Goal: Learn about a topic

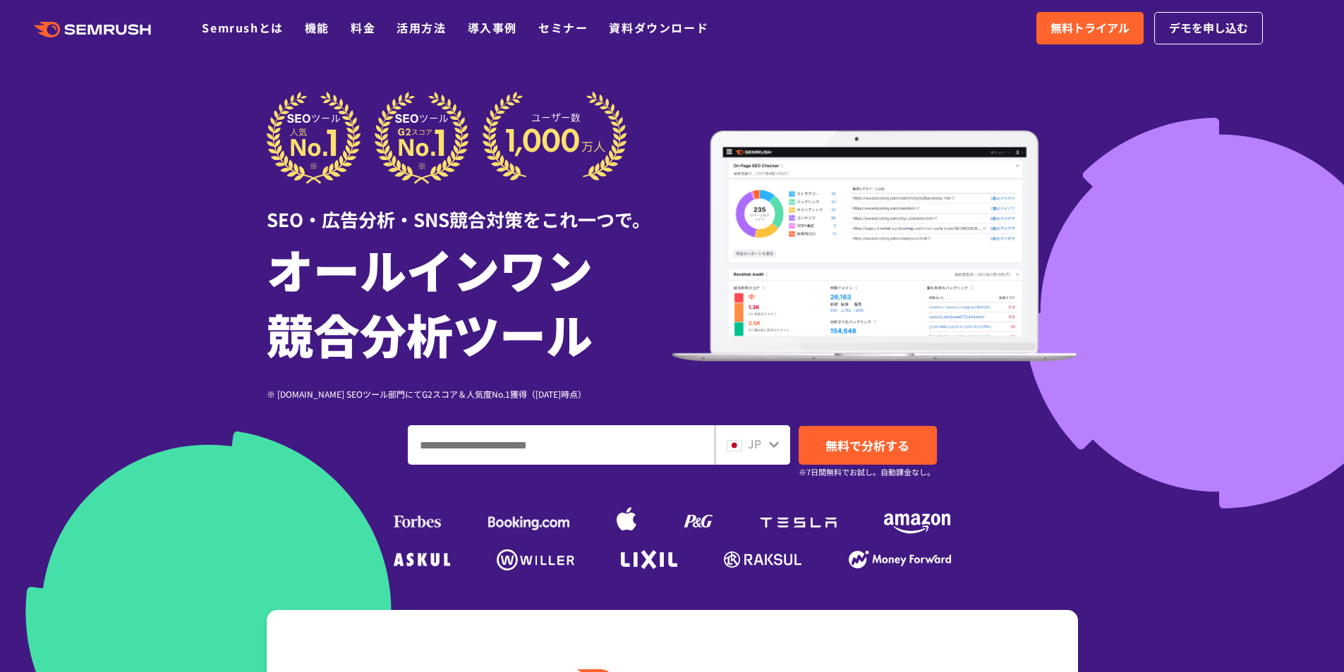
click at [759, 448] on span "JP" at bounding box center [754, 443] width 13 height 17
click at [773, 444] on icon at bounding box center [773, 444] width 11 height 11
click at [753, 448] on span "JP" at bounding box center [754, 443] width 13 height 17
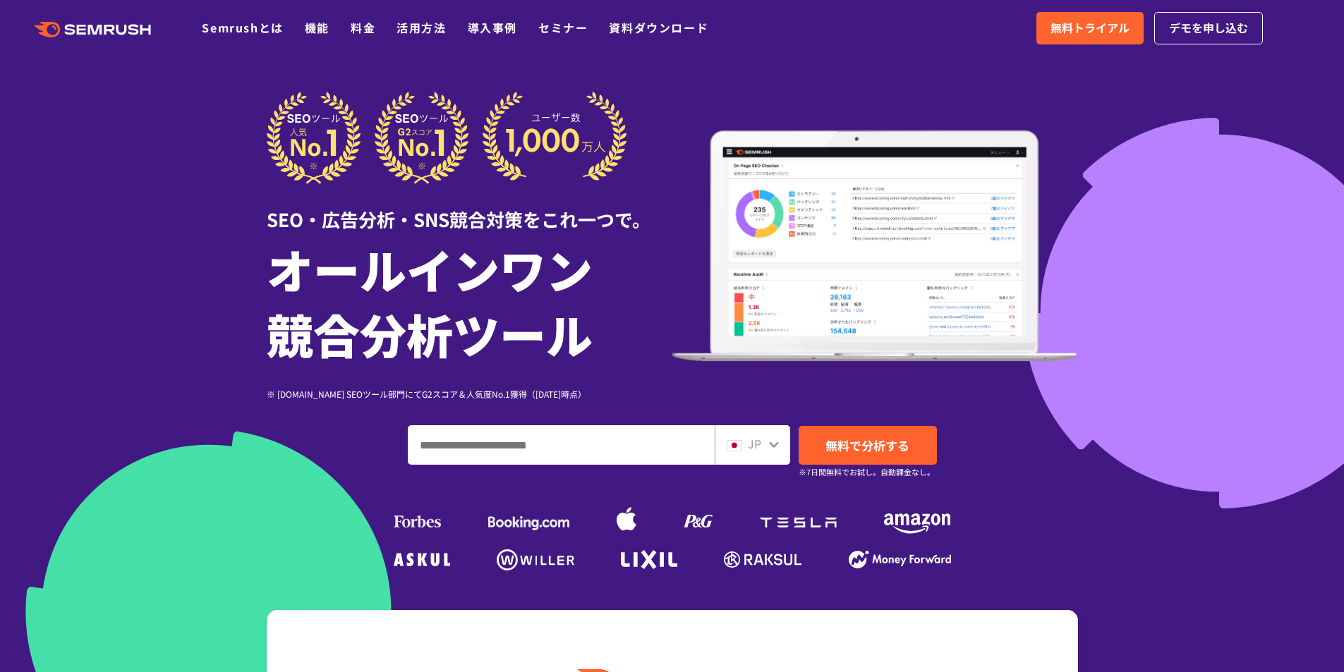
click at [772, 445] on icon at bounding box center [774, 445] width 10 height 6
click at [773, 445] on icon at bounding box center [774, 445] width 10 height 6
click at [745, 445] on div "JP" at bounding box center [748, 444] width 45 height 18
click at [740, 445] on img at bounding box center [734, 445] width 16 height 11
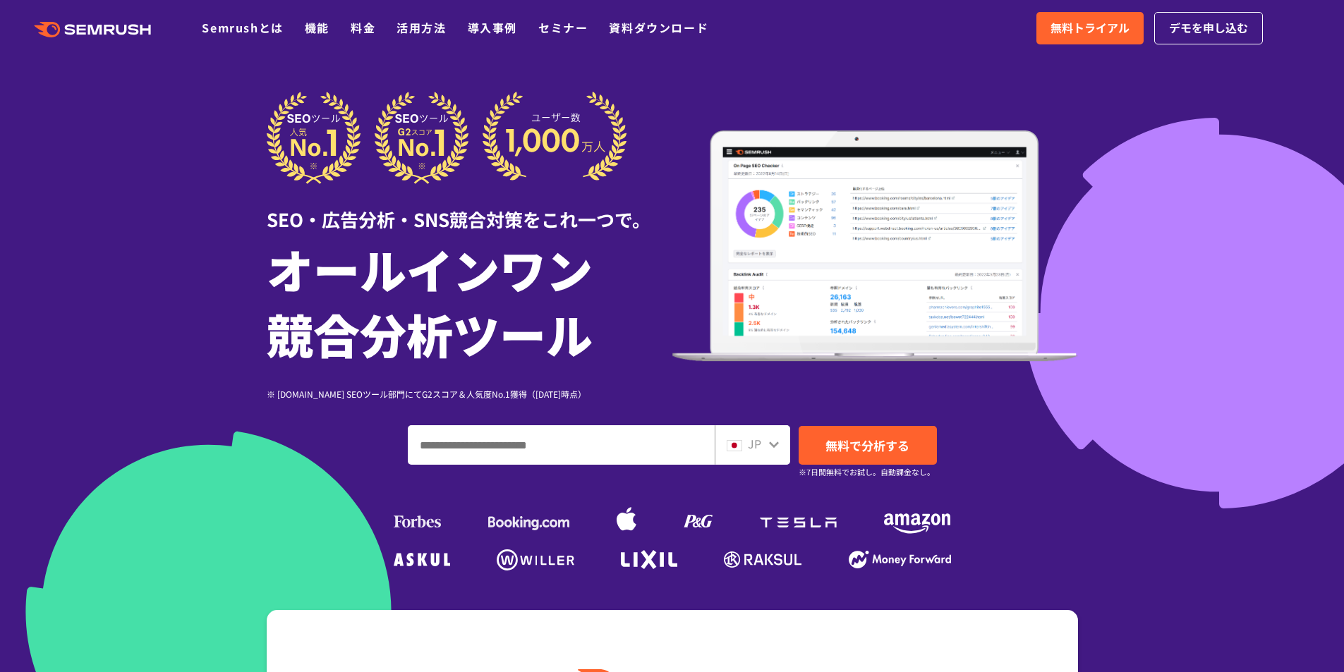
click at [740, 445] on img at bounding box center [734, 445] width 16 height 11
